Goal: Task Accomplishment & Management: Use online tool/utility

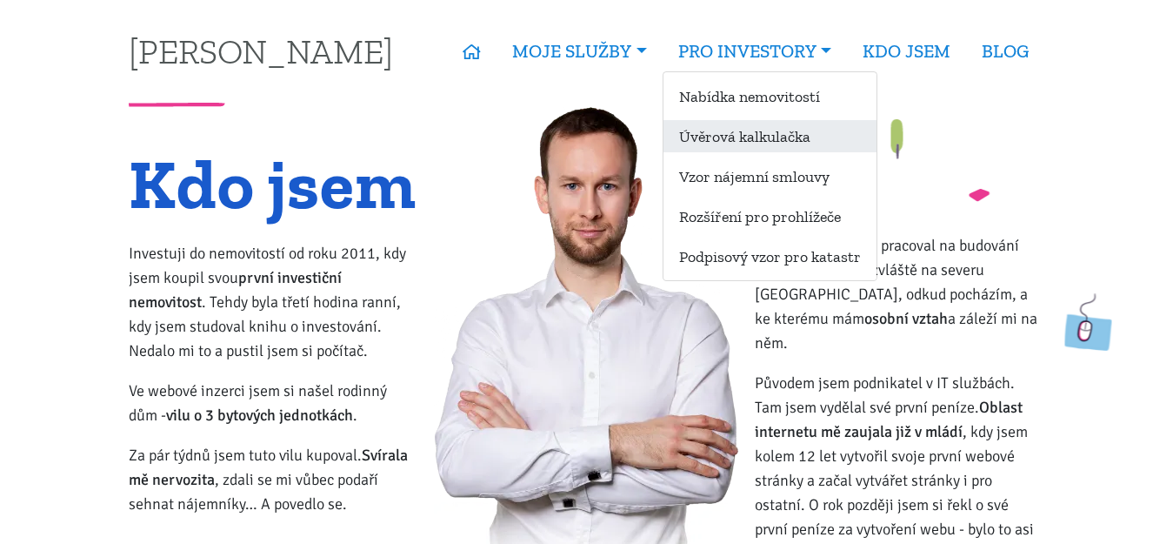
click at [749, 137] on link "Úvěrová kalkulačka" at bounding box center [770, 136] width 213 height 32
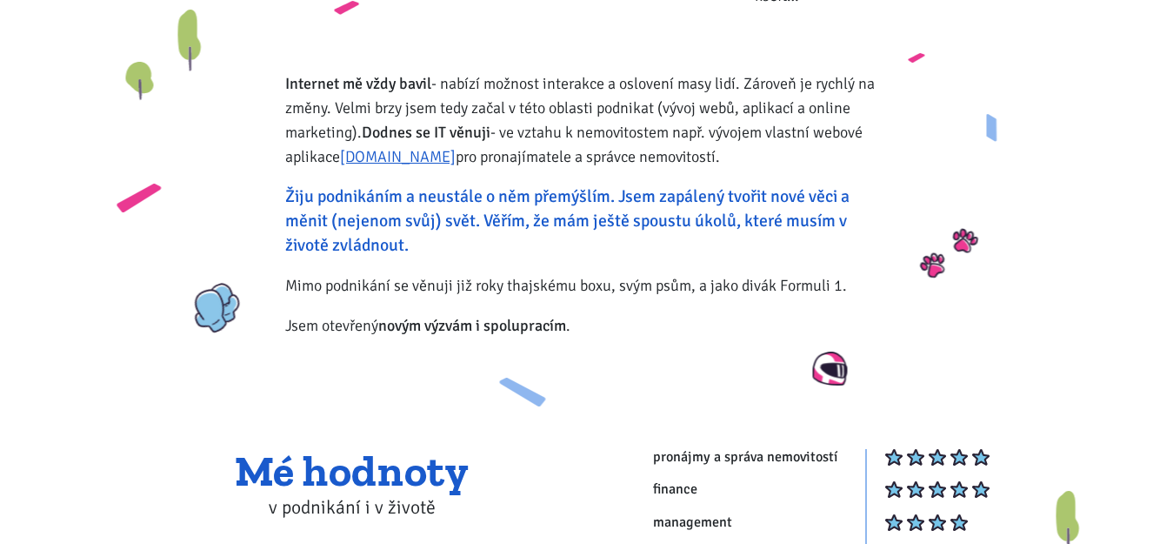
scroll to position [609, 0]
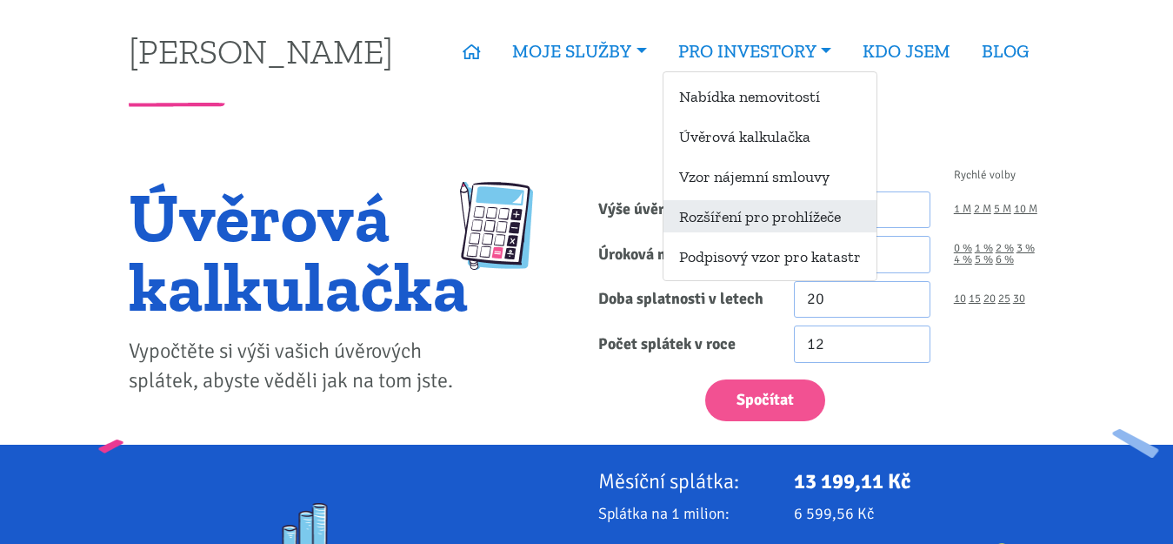
click at [774, 220] on link "Rozšíření pro prohlížeče" at bounding box center [770, 216] width 213 height 32
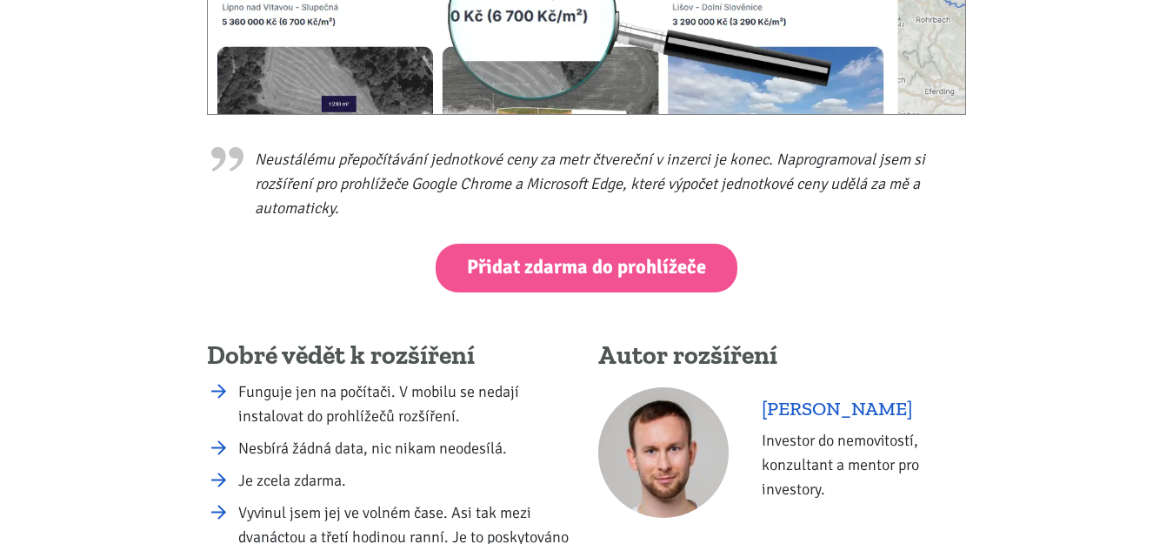
scroll to position [609, 0]
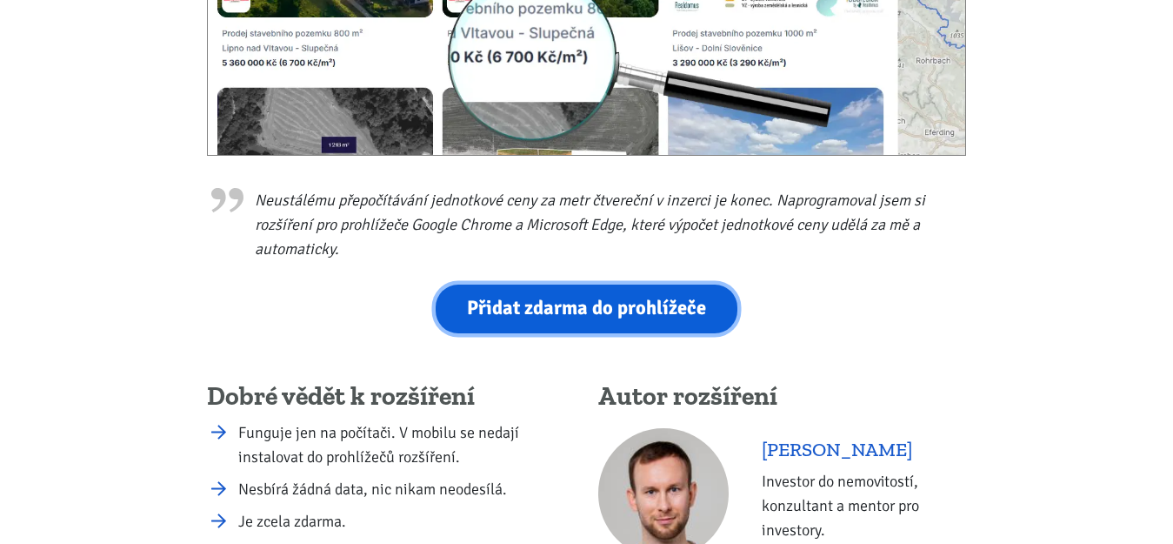
click at [557, 308] on link "Přidat zdarma do prohlížeče" at bounding box center [587, 308] width 302 height 48
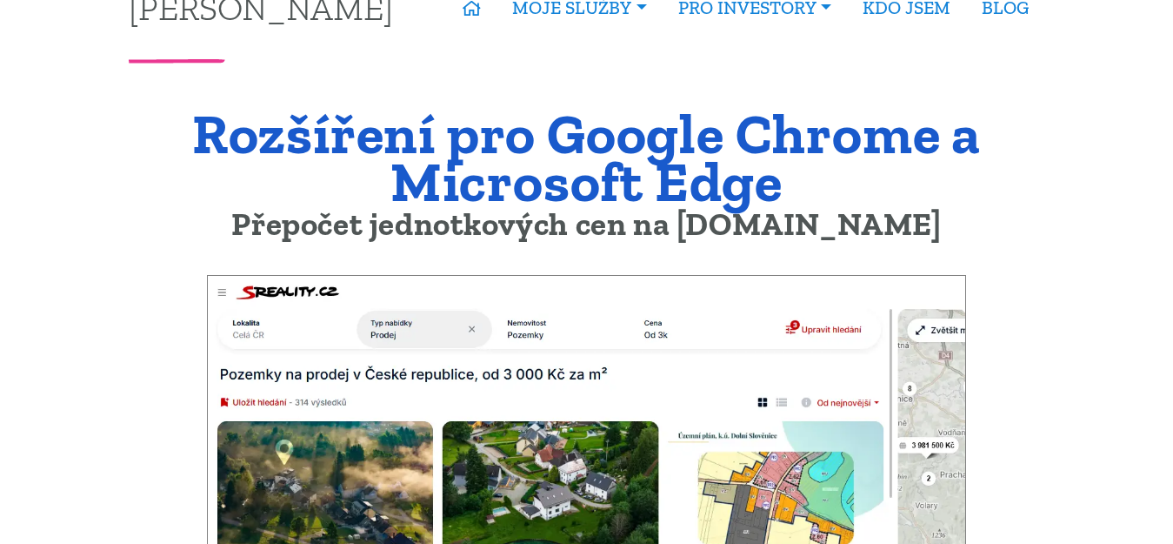
scroll to position [0, 0]
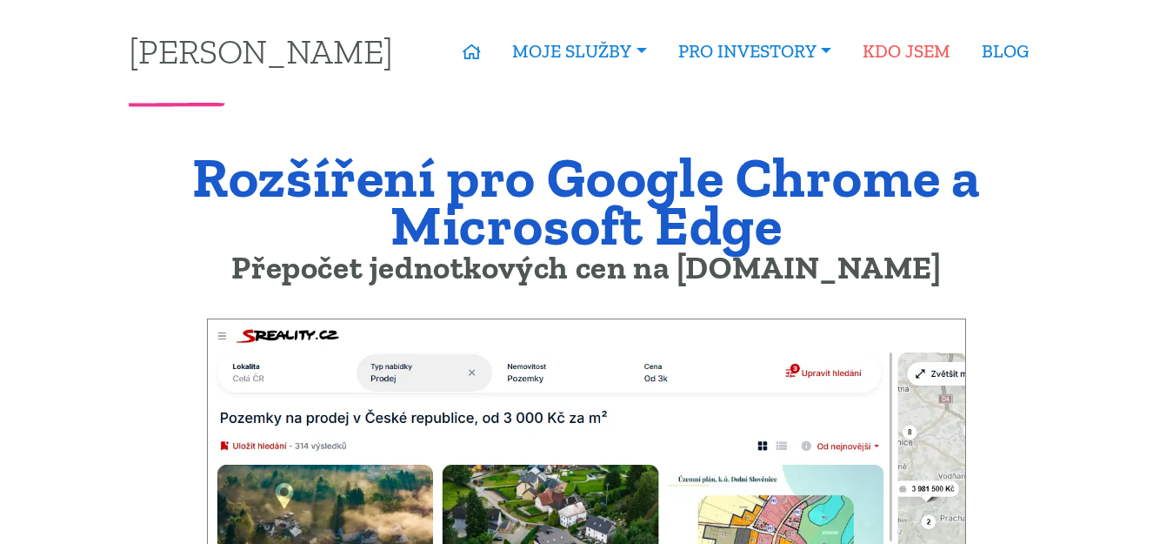
click at [917, 42] on link "KDO JSEM" at bounding box center [906, 51] width 119 height 40
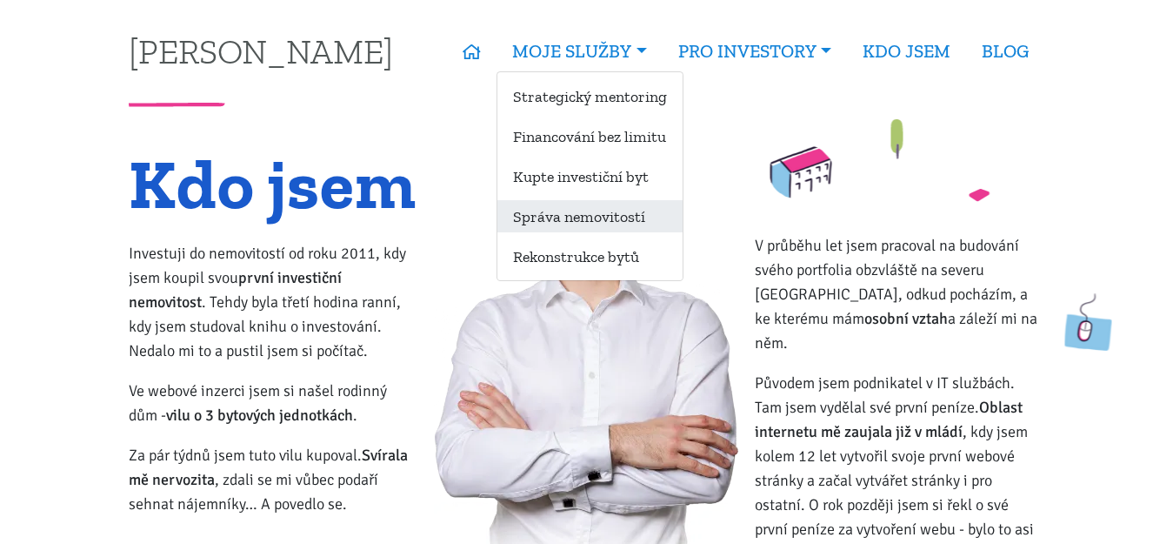
click at [617, 223] on link "Správa nemovitostí" at bounding box center [589, 216] width 185 height 32
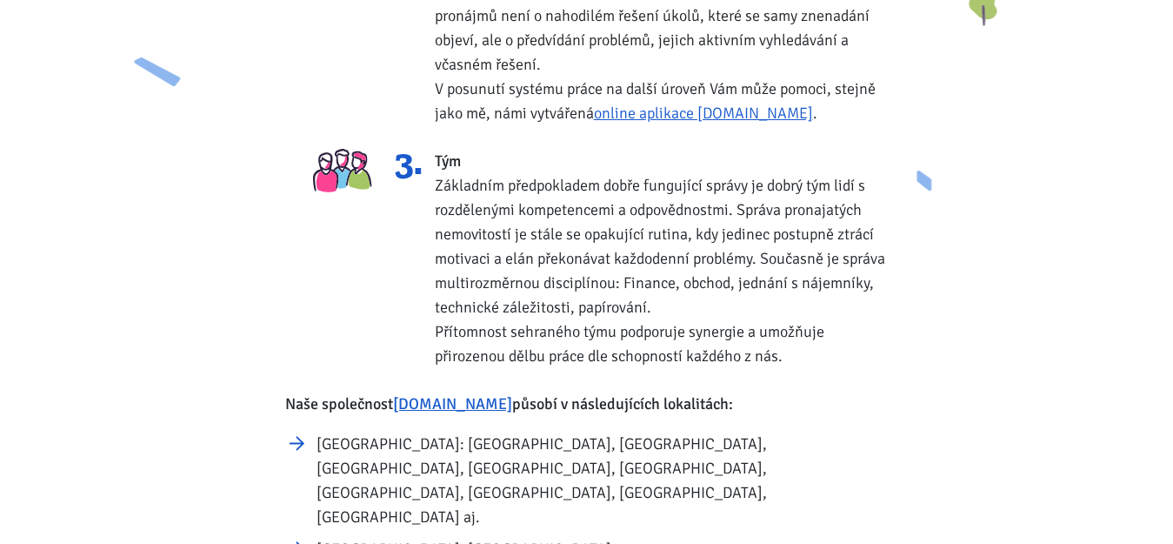
scroll to position [957, 0]
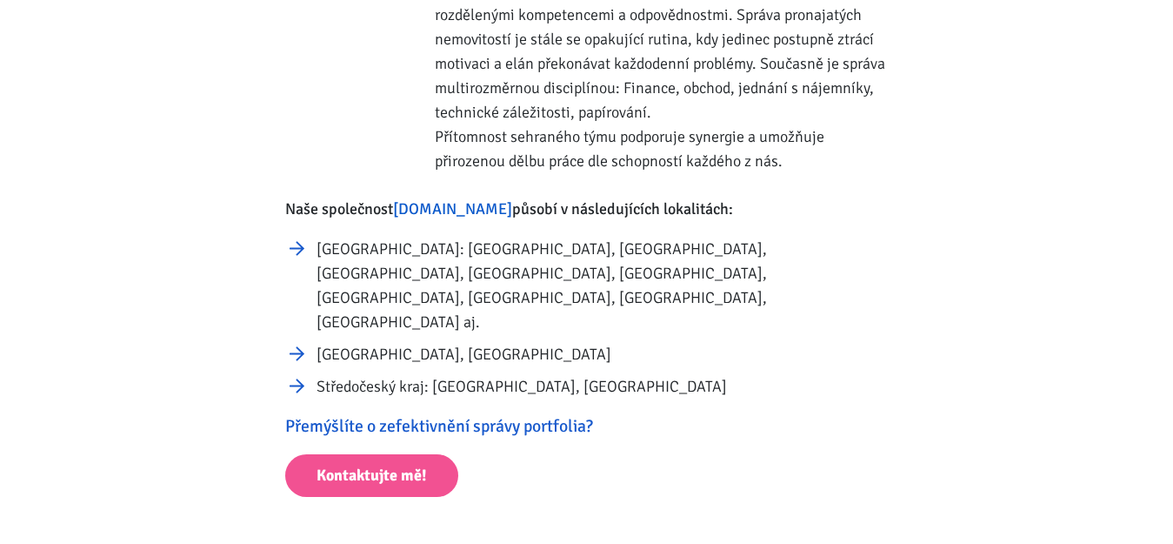
click at [465, 210] on link "[DOMAIN_NAME]" at bounding box center [452, 208] width 119 height 19
